Goal: Information Seeking & Learning: Learn about a topic

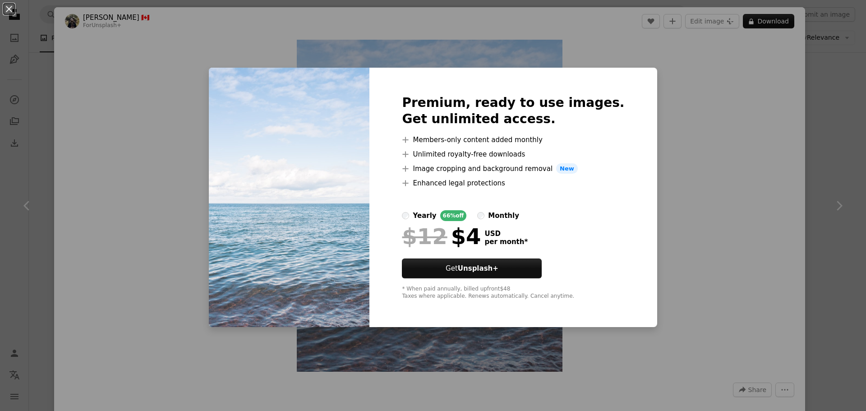
scroll to position [45, 0]
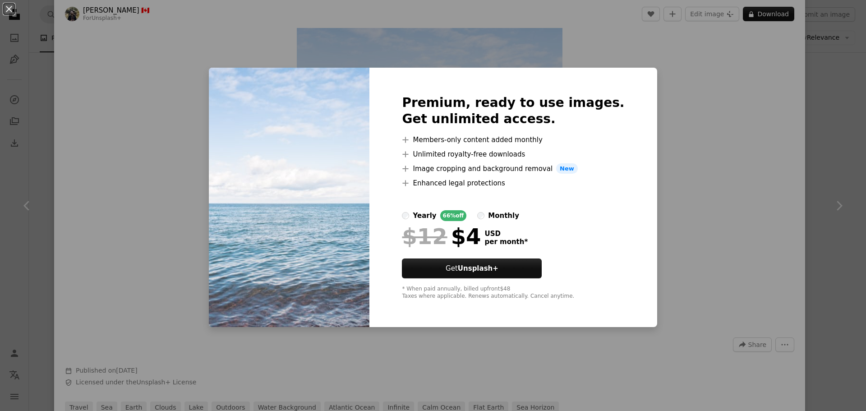
click at [727, 150] on div "An X shape Premium, ready to use images. Get unlimited access. A plus sign Memb…" at bounding box center [433, 205] width 866 height 411
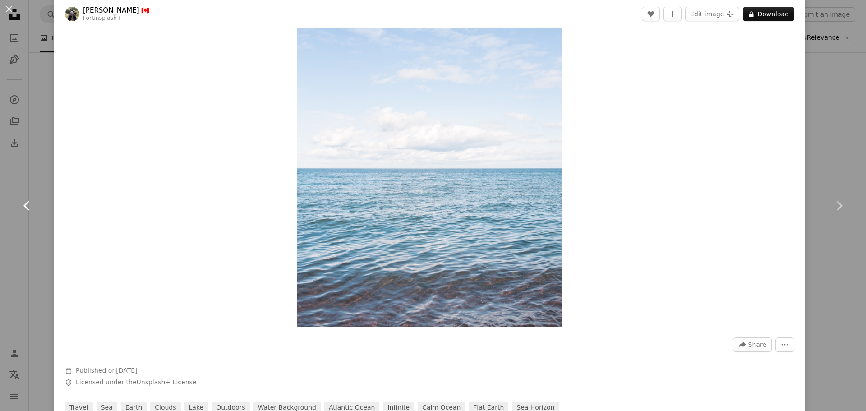
click at [5, 172] on link "Chevron left" at bounding box center [27, 205] width 54 height 87
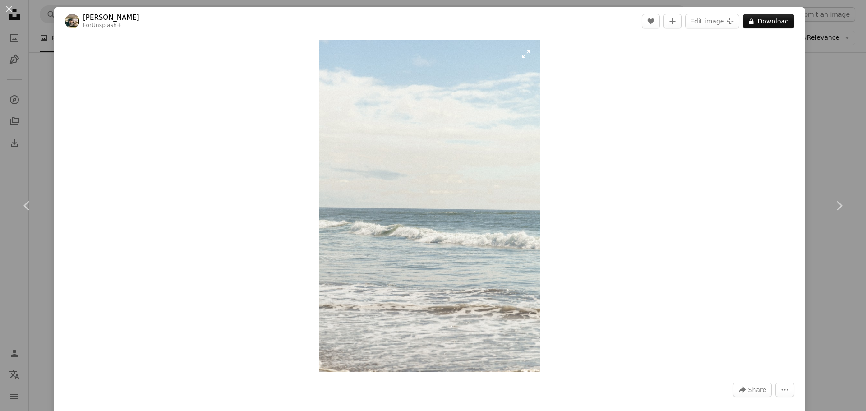
drag, startPoint x: 326, startPoint y: 183, endPoint x: 320, endPoint y: 183, distance: 6.3
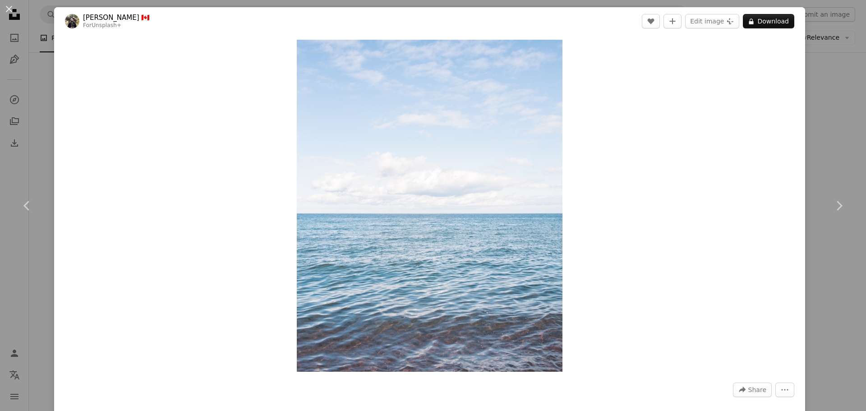
click at [825, 37] on div "An X shape Chevron left Chevron right [PERSON_NAME] 🇨🇦 For Unsplash+ A heart A …" at bounding box center [433, 205] width 866 height 411
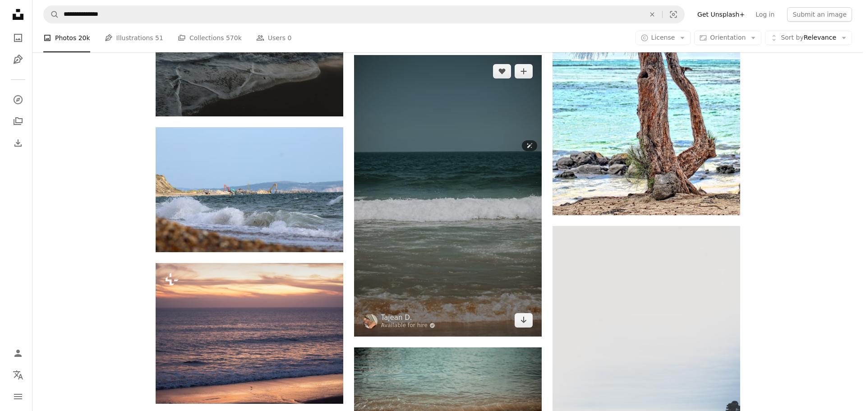
scroll to position [5780, 0]
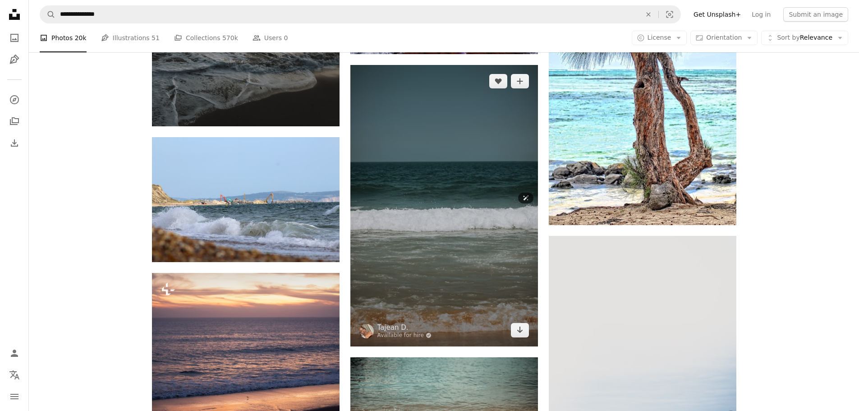
click at [465, 228] on img at bounding box center [444, 205] width 188 height 281
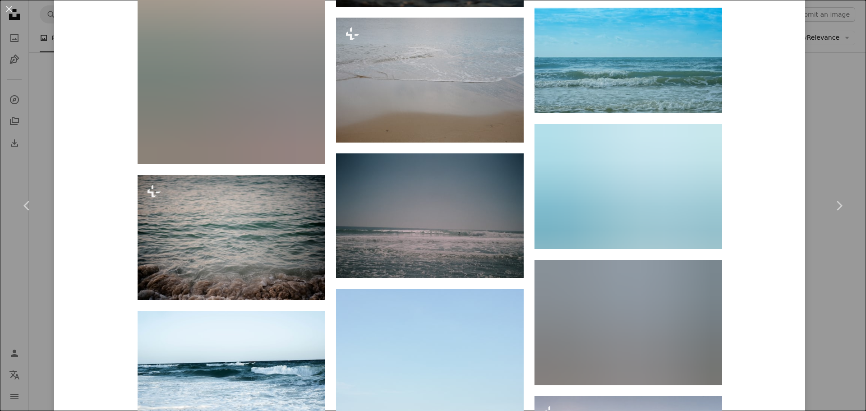
scroll to position [1488, 0]
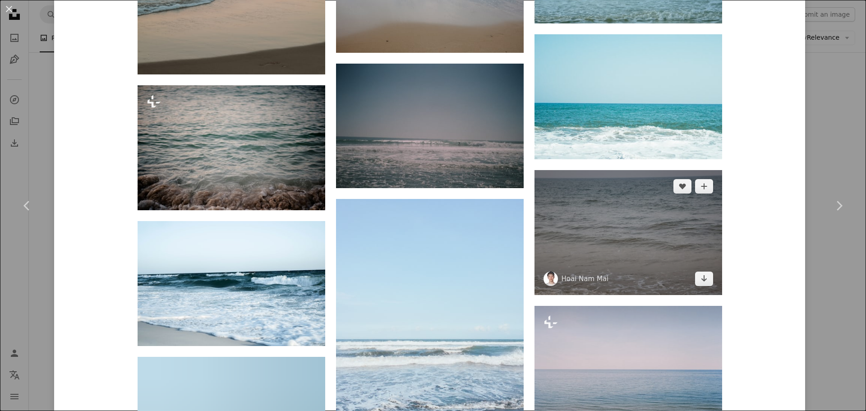
scroll to position [1623, 0]
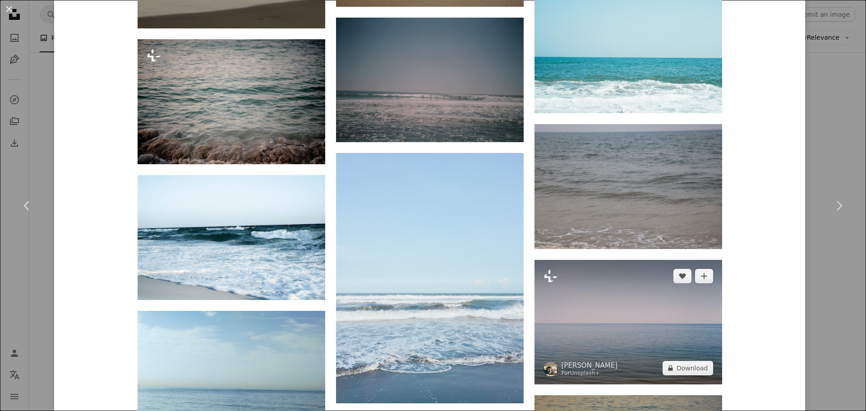
click at [638, 260] on img at bounding box center [628, 322] width 188 height 124
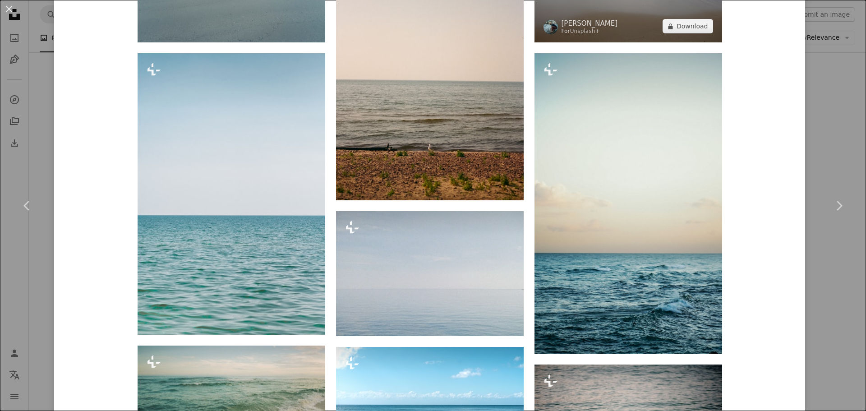
scroll to position [812, 0]
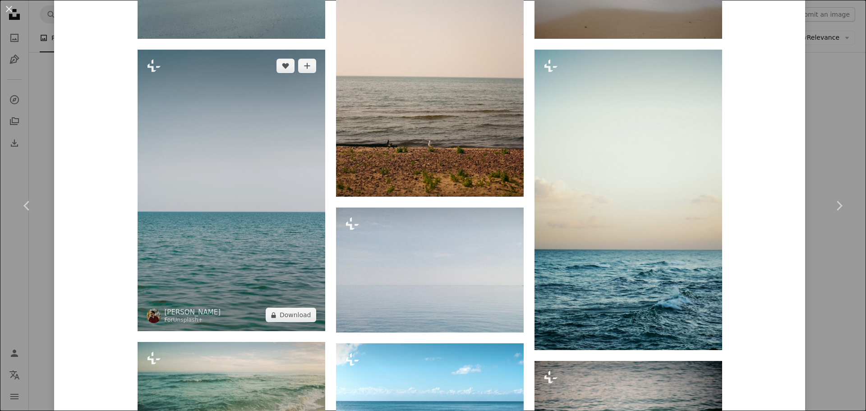
click at [270, 212] on img at bounding box center [232, 190] width 188 height 281
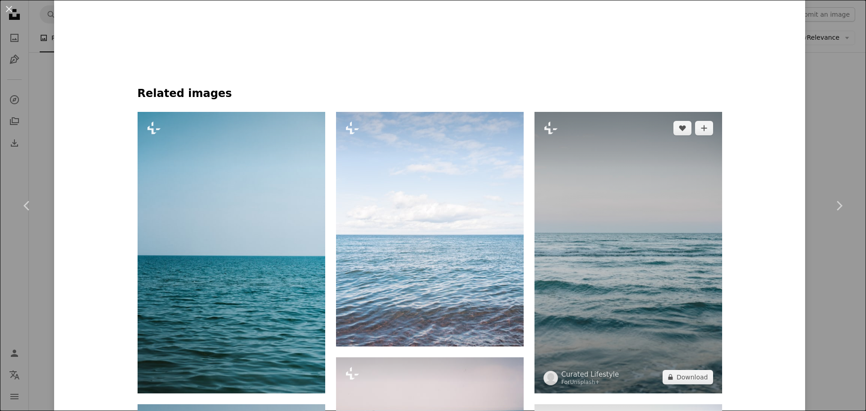
scroll to position [631, 0]
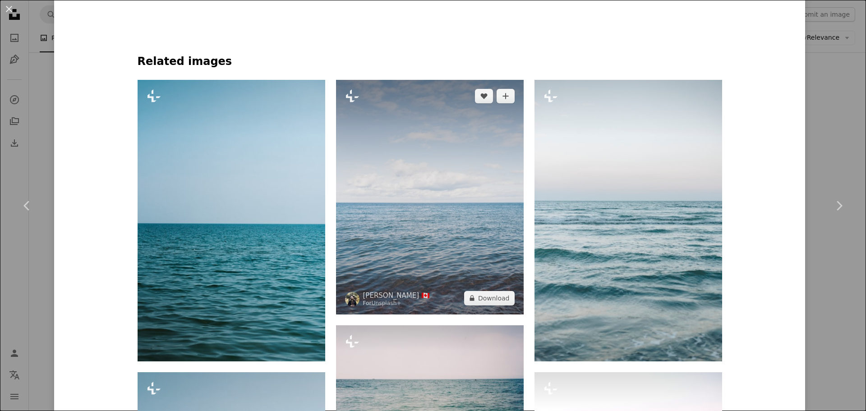
click at [517, 192] on img at bounding box center [430, 197] width 188 height 234
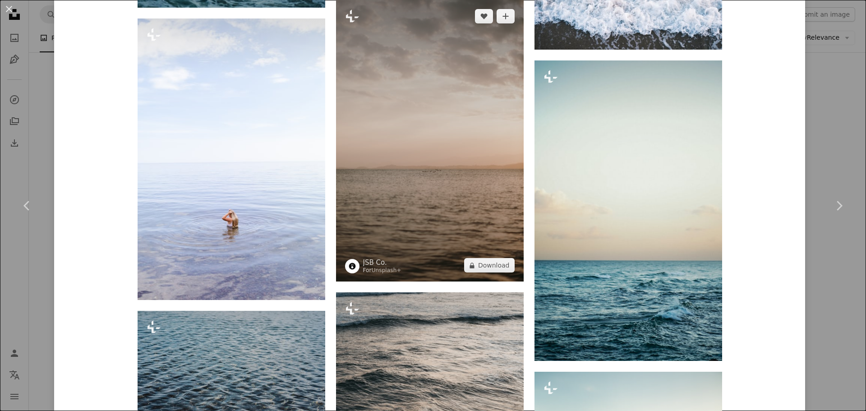
scroll to position [1848, 0]
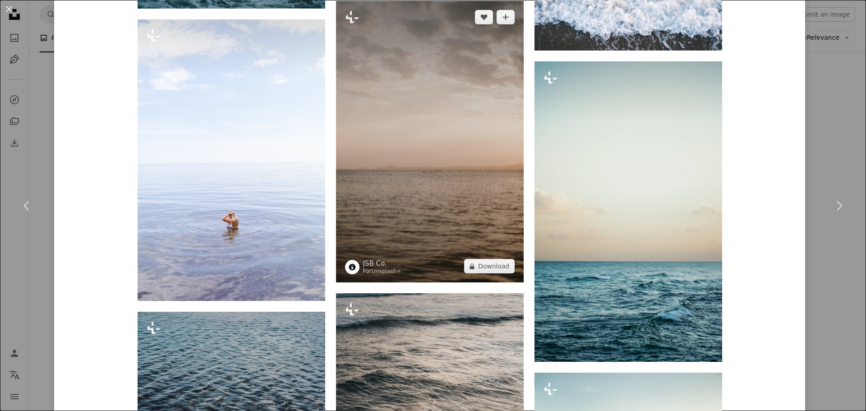
click at [476, 212] on img at bounding box center [430, 141] width 188 height 281
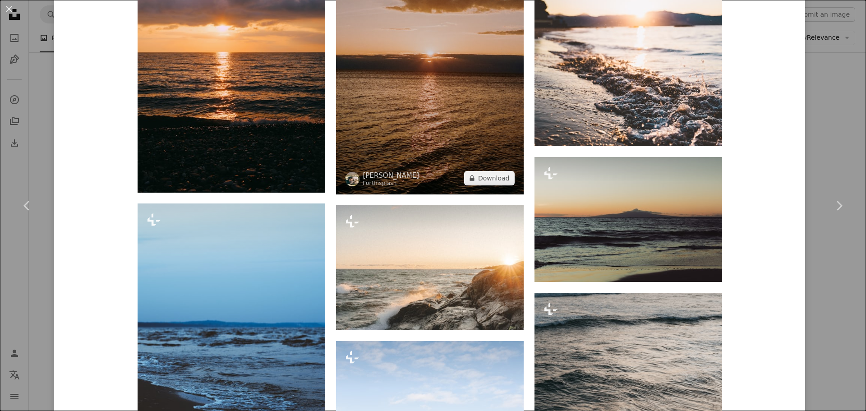
scroll to position [721, 0]
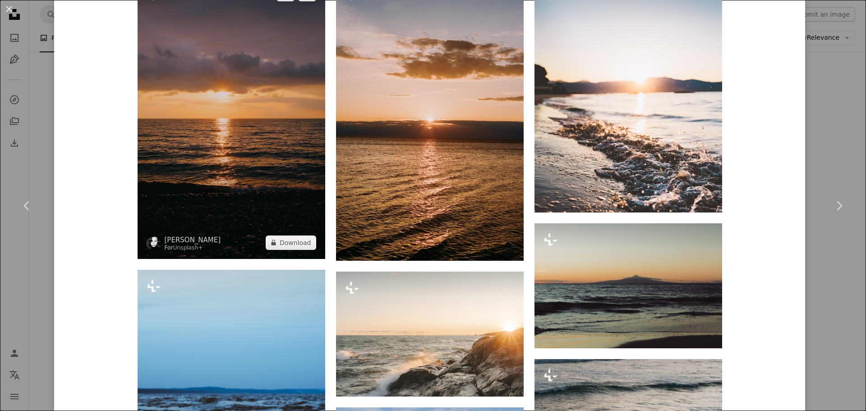
click at [291, 182] on img at bounding box center [232, 118] width 188 height 281
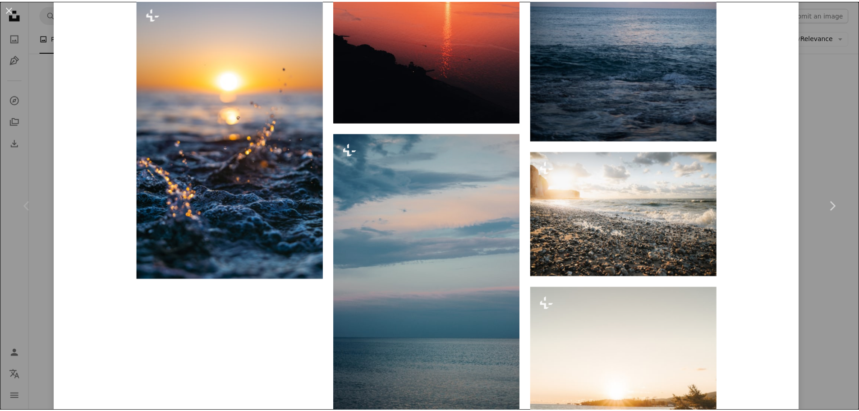
scroll to position [1758, 0]
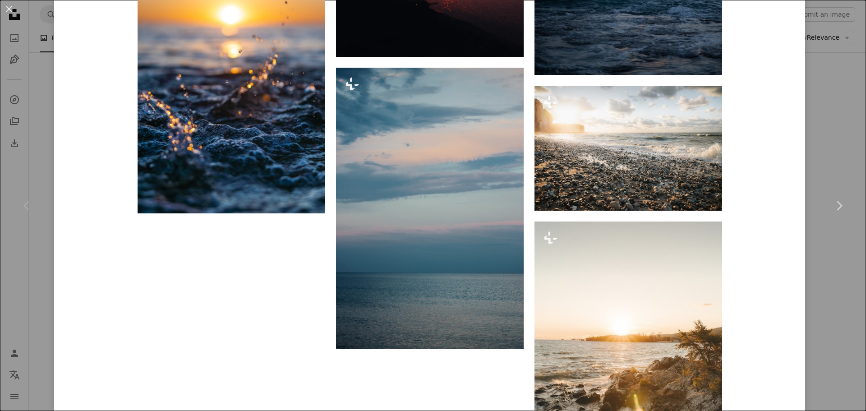
click at [32, 153] on div "An X shape Chevron left Chevron right [PERSON_NAME] For Unsplash+ A heart A plu…" at bounding box center [433, 205] width 866 height 411
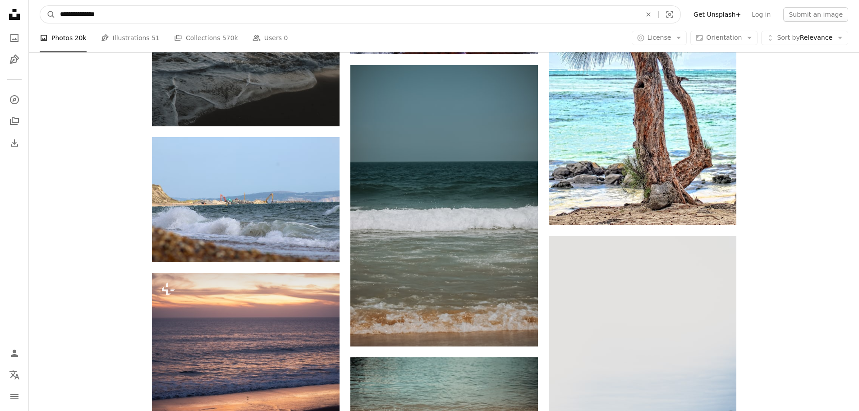
drag, startPoint x: 135, startPoint y: 12, endPoint x: 1, endPoint y: 27, distance: 134.7
click at [85, 17] on input "**********" at bounding box center [346, 14] width 583 height 17
drag, startPoint x: 76, startPoint y: 16, endPoint x: 166, endPoint y: 21, distance: 90.3
click at [166, 21] on input "**********" at bounding box center [346, 14] width 583 height 17
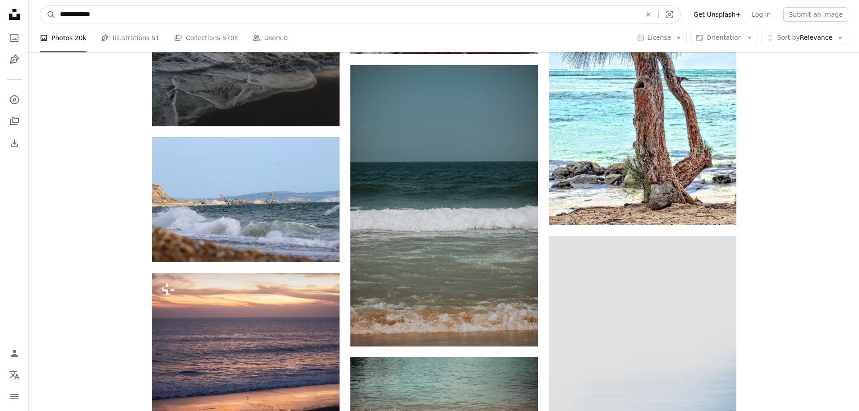
type input "**********"
click button "A magnifying glass" at bounding box center [47, 14] width 15 height 17
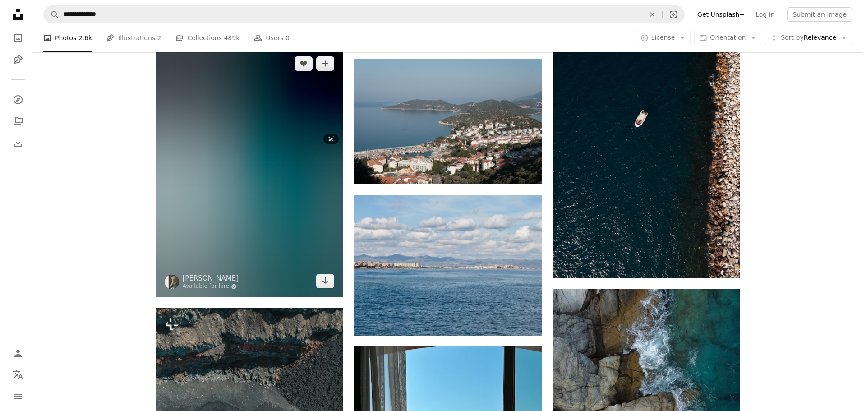
scroll to position [1533, 0]
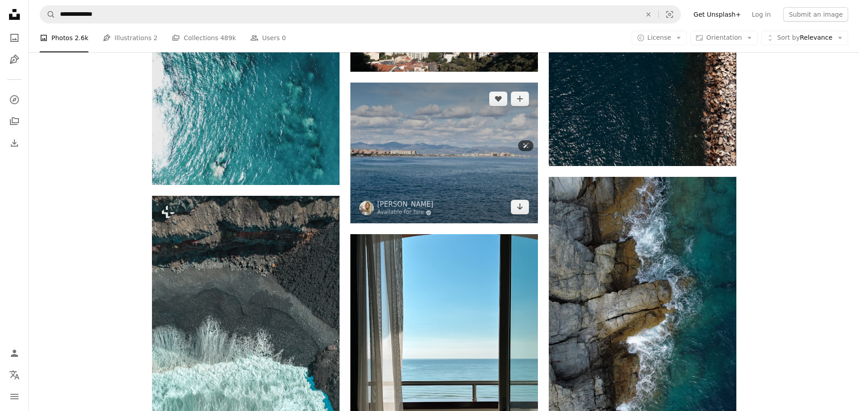
click at [459, 170] on img at bounding box center [444, 153] width 188 height 141
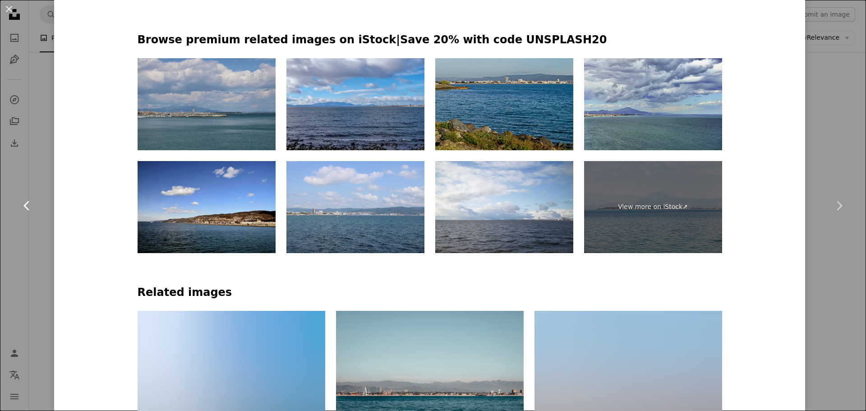
scroll to position [451, 0]
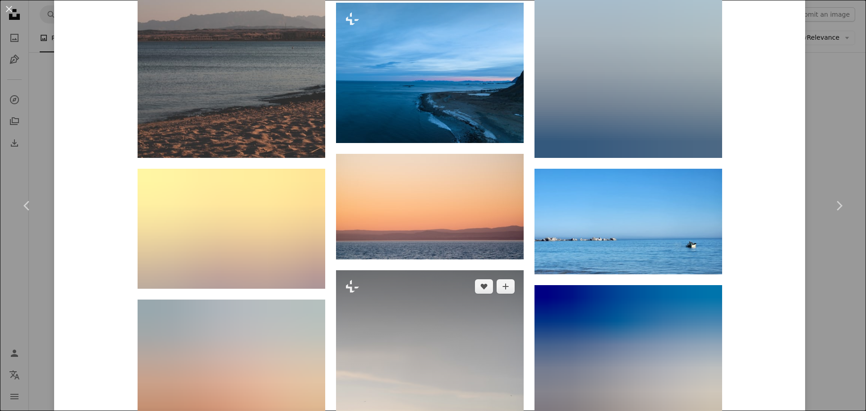
scroll to position [902, 0]
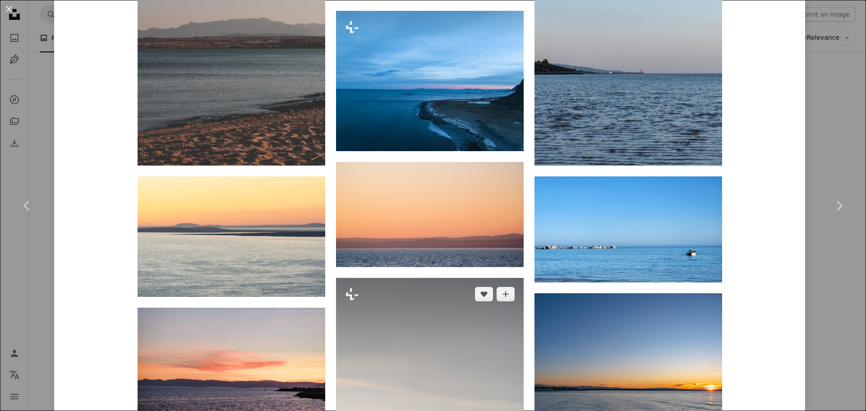
click at [417, 278] on img at bounding box center [430, 419] width 188 height 282
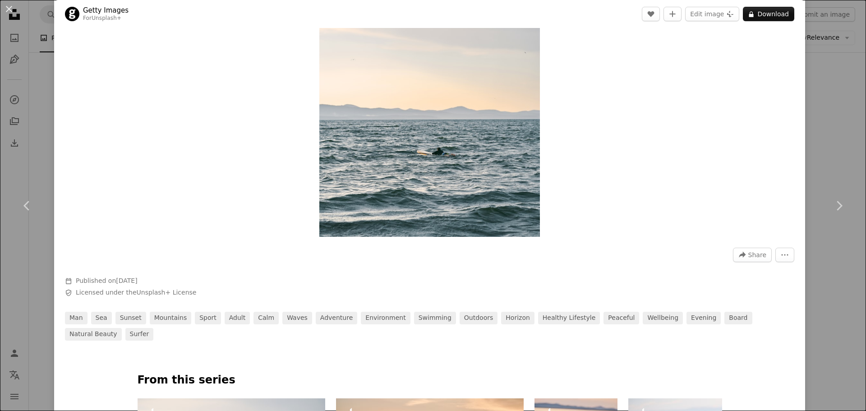
scroll to position [135, 0]
drag, startPoint x: 626, startPoint y: 160, endPoint x: 594, endPoint y: 156, distance: 32.2
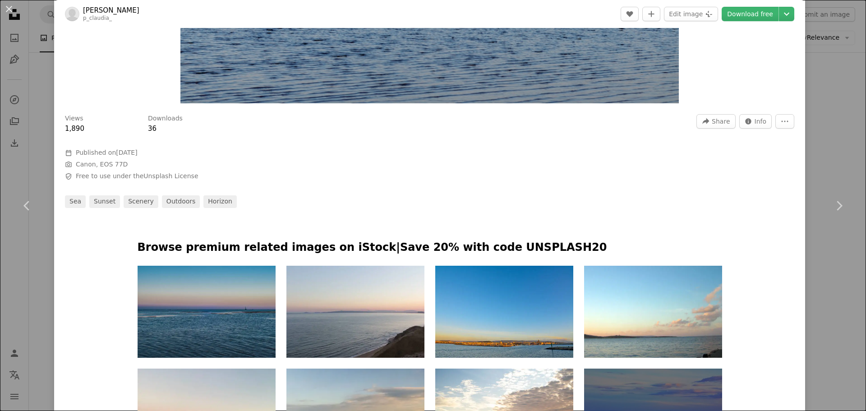
scroll to position [271, 0]
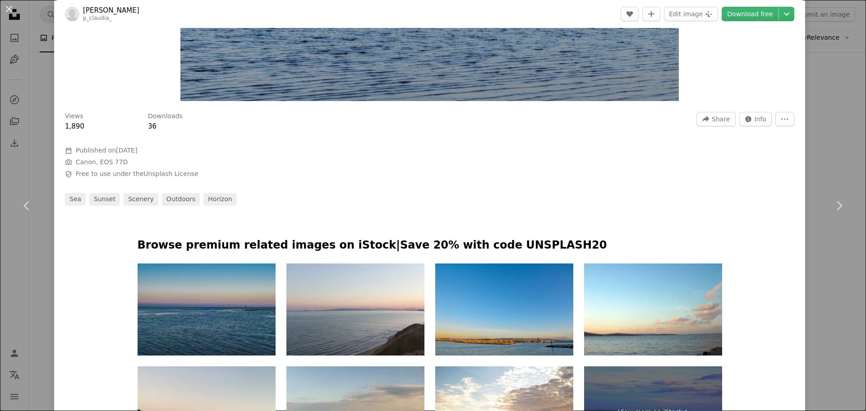
drag, startPoint x: 241, startPoint y: 165, endPoint x: 266, endPoint y: 153, distance: 27.6
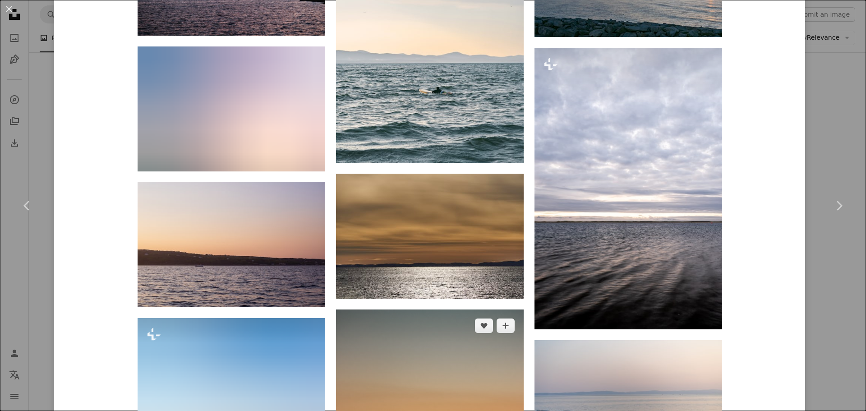
scroll to position [1431, 0]
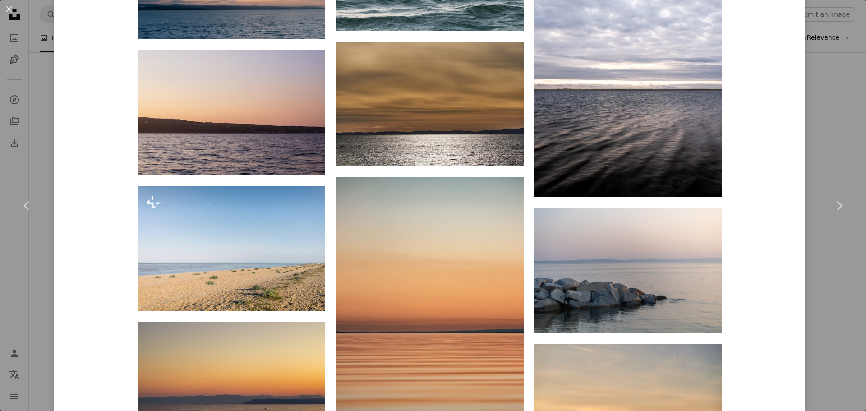
drag, startPoint x: 293, startPoint y: 248, endPoint x: 283, endPoint y: 248, distance: 10.0
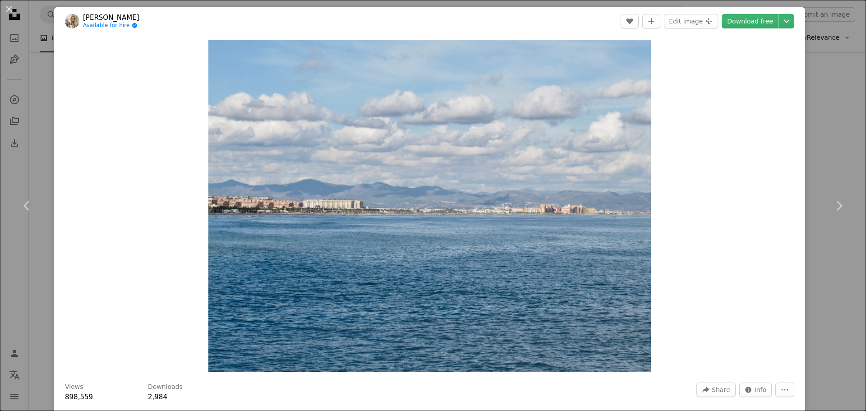
click at [37, 265] on div "An X shape Chevron left Chevron right [PERSON_NAME] Available for hire A checkm…" at bounding box center [433, 205] width 866 height 411
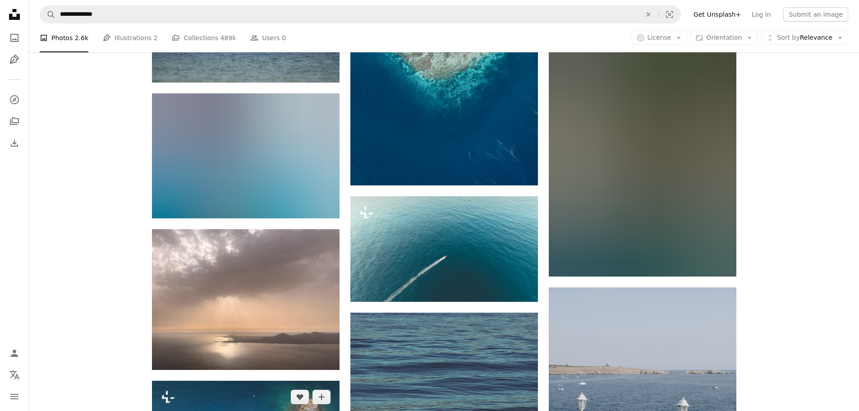
scroll to position [2660, 0]
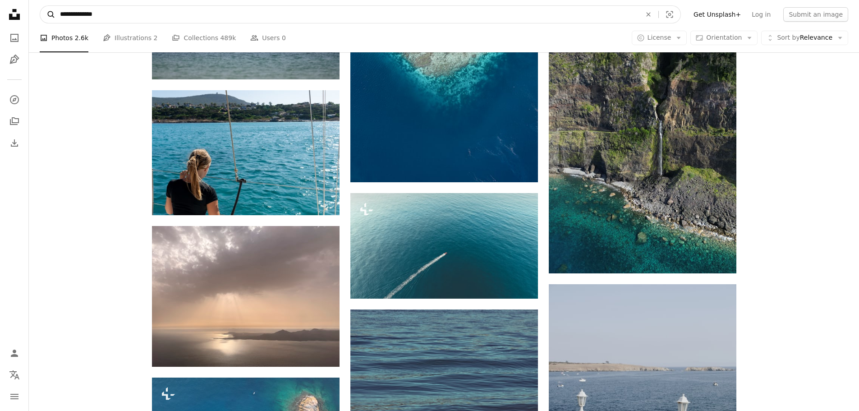
drag, startPoint x: 101, startPoint y: 23, endPoint x: 53, endPoint y: 23, distance: 47.8
click at [46, 25] on nav "**********" at bounding box center [444, 14] width 830 height 29
